Goal: Task Accomplishment & Management: Use online tool/utility

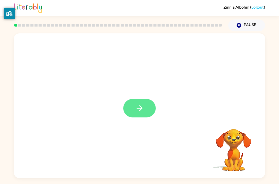
click at [140, 113] on button "button" at bounding box center [139, 108] width 32 height 19
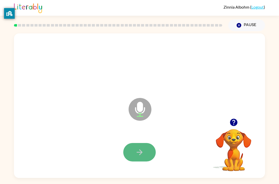
click at [145, 157] on button "button" at bounding box center [139, 152] width 32 height 19
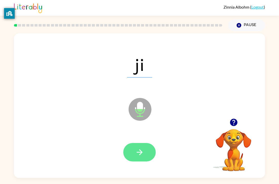
click at [130, 153] on button "button" at bounding box center [139, 152] width 32 height 19
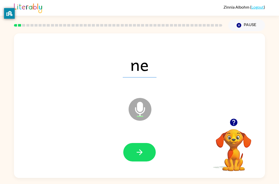
click at [155, 157] on div at bounding box center [139, 152] width 32 height 19
click at [141, 154] on icon "button" at bounding box center [139, 153] width 6 height 6
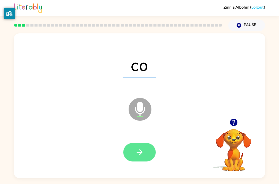
click at [141, 159] on button "button" at bounding box center [139, 152] width 32 height 19
click at [145, 160] on button "button" at bounding box center [139, 152] width 32 height 19
click at [149, 153] on button "button" at bounding box center [139, 152] width 32 height 19
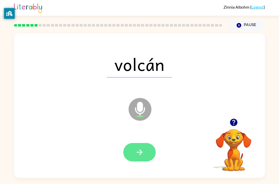
click at [148, 160] on button "button" at bounding box center [139, 152] width 32 height 19
click at [142, 154] on icon "button" at bounding box center [139, 152] width 9 height 9
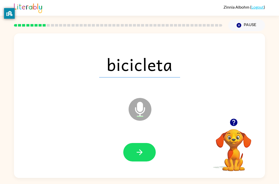
click at [148, 165] on div at bounding box center [139, 153] width 241 height 42
click at [149, 157] on button "button" at bounding box center [139, 152] width 32 height 19
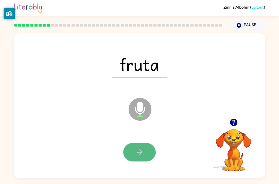
click at [137, 156] on icon "button" at bounding box center [139, 152] width 9 height 9
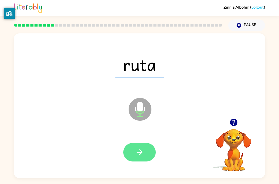
click at [141, 161] on button "button" at bounding box center [139, 152] width 32 height 19
click at [142, 149] on icon "button" at bounding box center [139, 152] width 9 height 9
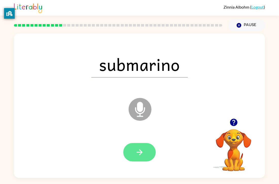
click at [149, 155] on button "button" at bounding box center [139, 152] width 32 height 19
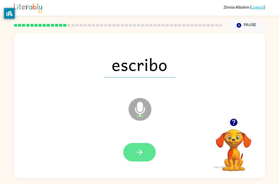
click at [152, 157] on button "button" at bounding box center [139, 152] width 32 height 19
click at [139, 154] on icon "button" at bounding box center [139, 153] width 6 height 6
click at [151, 160] on button "button" at bounding box center [139, 152] width 32 height 19
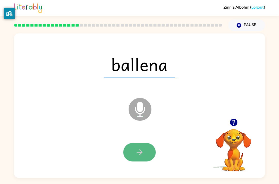
click at [146, 148] on button "button" at bounding box center [139, 152] width 32 height 19
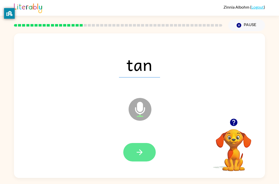
click at [128, 148] on button "button" at bounding box center [139, 152] width 32 height 19
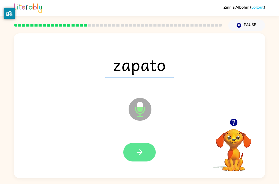
click at [140, 157] on button "button" at bounding box center [139, 152] width 32 height 19
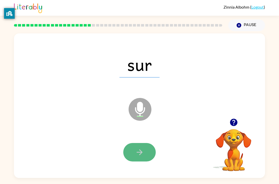
click at [132, 154] on button "button" at bounding box center [139, 152] width 32 height 19
click at [133, 153] on button "button" at bounding box center [139, 152] width 32 height 19
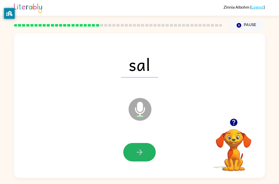
click at [133, 153] on button "button" at bounding box center [139, 152] width 32 height 19
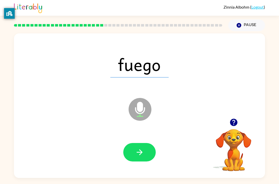
click at [133, 153] on button "button" at bounding box center [139, 152] width 32 height 19
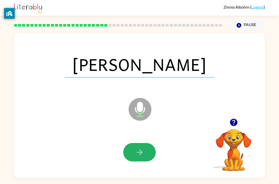
click at [133, 154] on button "button" at bounding box center [139, 152] width 32 height 19
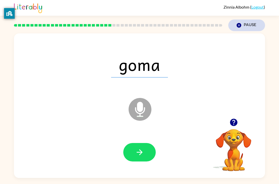
click at [238, 24] on icon "button" at bounding box center [238, 25] width 5 height 5
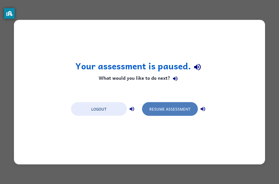
click at [194, 107] on button "Resume Assessment" at bounding box center [170, 109] width 56 height 14
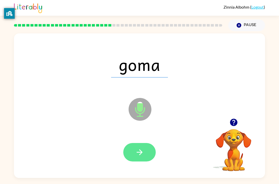
click at [141, 151] on icon "button" at bounding box center [139, 152] width 9 height 9
click at [141, 154] on icon "button" at bounding box center [139, 153] width 6 height 6
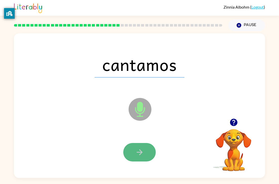
click at [140, 150] on icon "button" at bounding box center [139, 153] width 6 height 6
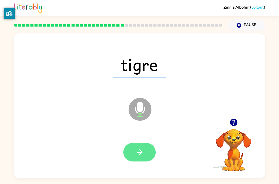
click at [141, 159] on button "button" at bounding box center [139, 152] width 32 height 19
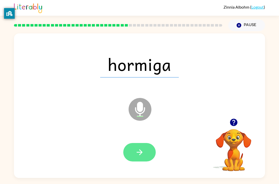
click at [138, 150] on icon "button" at bounding box center [139, 152] width 9 height 9
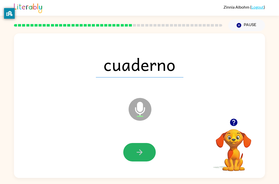
click at [138, 150] on icon "button" at bounding box center [139, 152] width 9 height 9
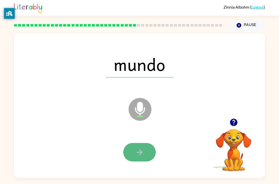
click at [138, 149] on icon "button" at bounding box center [139, 152] width 9 height 9
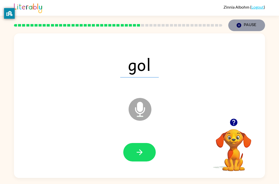
click at [244, 24] on button "Pause Pause" at bounding box center [246, 26] width 37 height 12
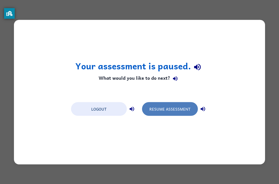
click at [187, 107] on button "Resume Assessment" at bounding box center [170, 109] width 56 height 14
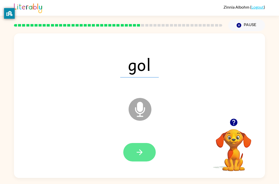
click at [137, 154] on icon "button" at bounding box center [139, 152] width 9 height 9
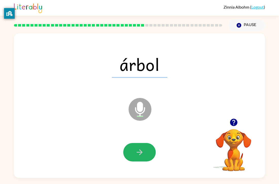
click at [137, 154] on icon "button" at bounding box center [139, 152] width 9 height 9
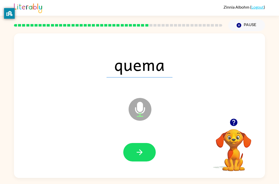
click at [137, 154] on icon "button" at bounding box center [139, 152] width 9 height 9
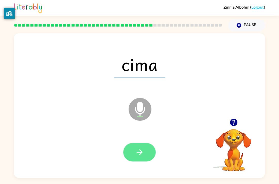
click at [155, 155] on button "button" at bounding box center [139, 152] width 32 height 19
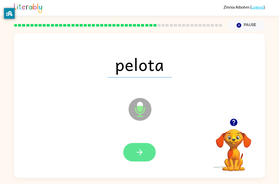
click at [134, 152] on button "button" at bounding box center [139, 152] width 32 height 19
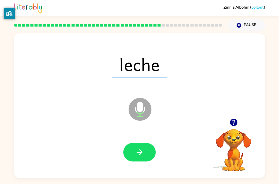
click at [134, 152] on button "button" at bounding box center [139, 152] width 32 height 19
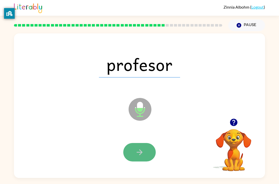
click at [134, 153] on button "button" at bounding box center [139, 152] width 32 height 19
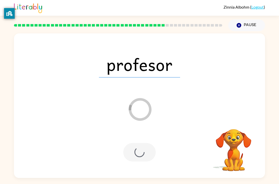
click at [133, 153] on div at bounding box center [139, 152] width 32 height 19
click at [239, 28] on icon "Pause" at bounding box center [239, 26] width 6 height 6
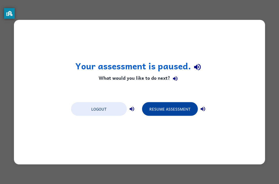
click at [180, 111] on button "Resume Assessment" at bounding box center [170, 109] width 56 height 14
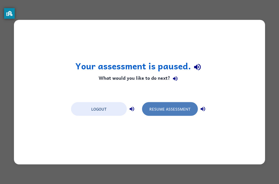
click at [180, 111] on button "Resume Assessment" at bounding box center [170, 109] width 56 height 14
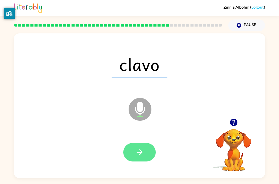
click at [144, 155] on button "button" at bounding box center [139, 152] width 32 height 19
click at [140, 156] on icon "button" at bounding box center [139, 152] width 9 height 9
click at [135, 154] on button "button" at bounding box center [139, 152] width 32 height 19
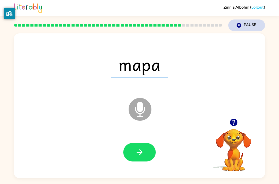
click at [244, 28] on button "Pause Pause" at bounding box center [246, 26] width 37 height 12
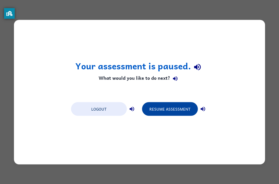
click at [181, 111] on button "Resume Assessment" at bounding box center [170, 109] width 56 height 14
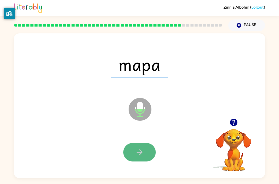
click at [148, 155] on button "button" at bounding box center [139, 152] width 32 height 19
click at [141, 150] on icon "button" at bounding box center [139, 152] width 9 height 9
click at [140, 150] on icon "button" at bounding box center [139, 152] width 9 height 9
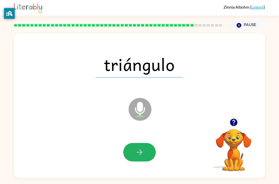
click at [140, 150] on icon "button" at bounding box center [139, 152] width 9 height 9
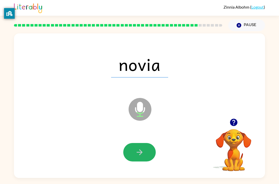
click at [140, 150] on icon "button" at bounding box center [139, 152] width 9 height 9
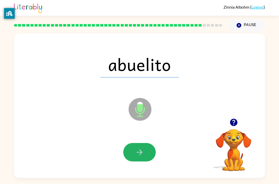
click at [140, 150] on icon "button" at bounding box center [139, 152] width 9 height 9
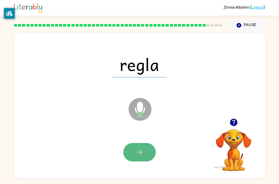
click at [140, 149] on icon "button" at bounding box center [139, 152] width 9 height 9
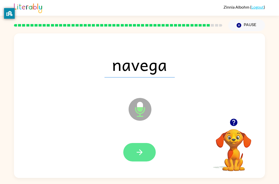
click at [139, 156] on icon "button" at bounding box center [139, 152] width 9 height 9
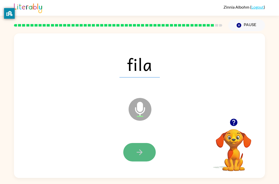
drag, startPoint x: 139, startPoint y: 156, endPoint x: 140, endPoint y: 149, distance: 6.7
click at [140, 149] on icon "button" at bounding box center [139, 152] width 9 height 9
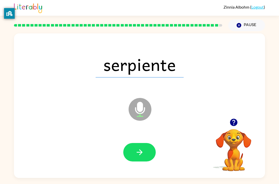
click at [140, 149] on icon "button" at bounding box center [139, 152] width 9 height 9
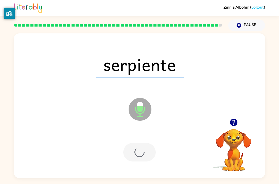
click at [139, 149] on div at bounding box center [139, 152] width 32 height 19
